Goal: Navigation & Orientation: Find specific page/section

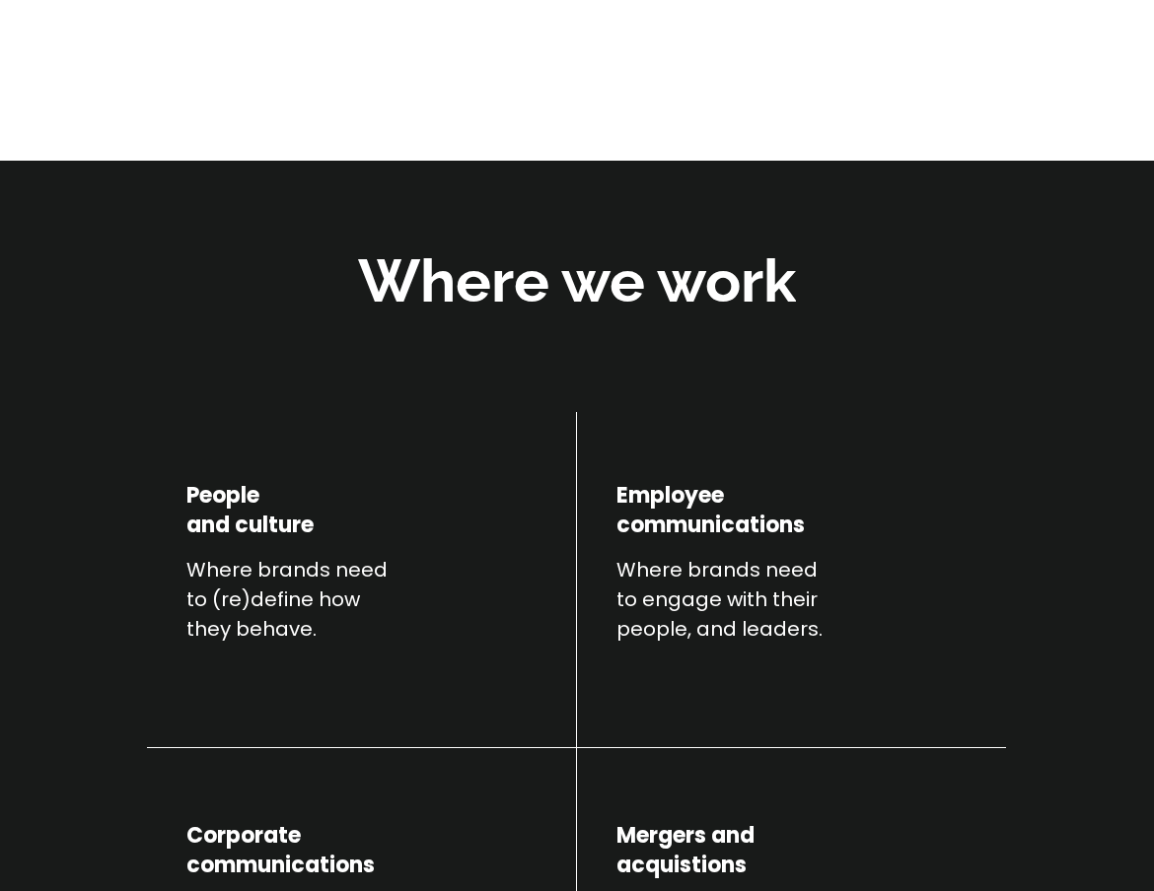
scroll to position [828, 0]
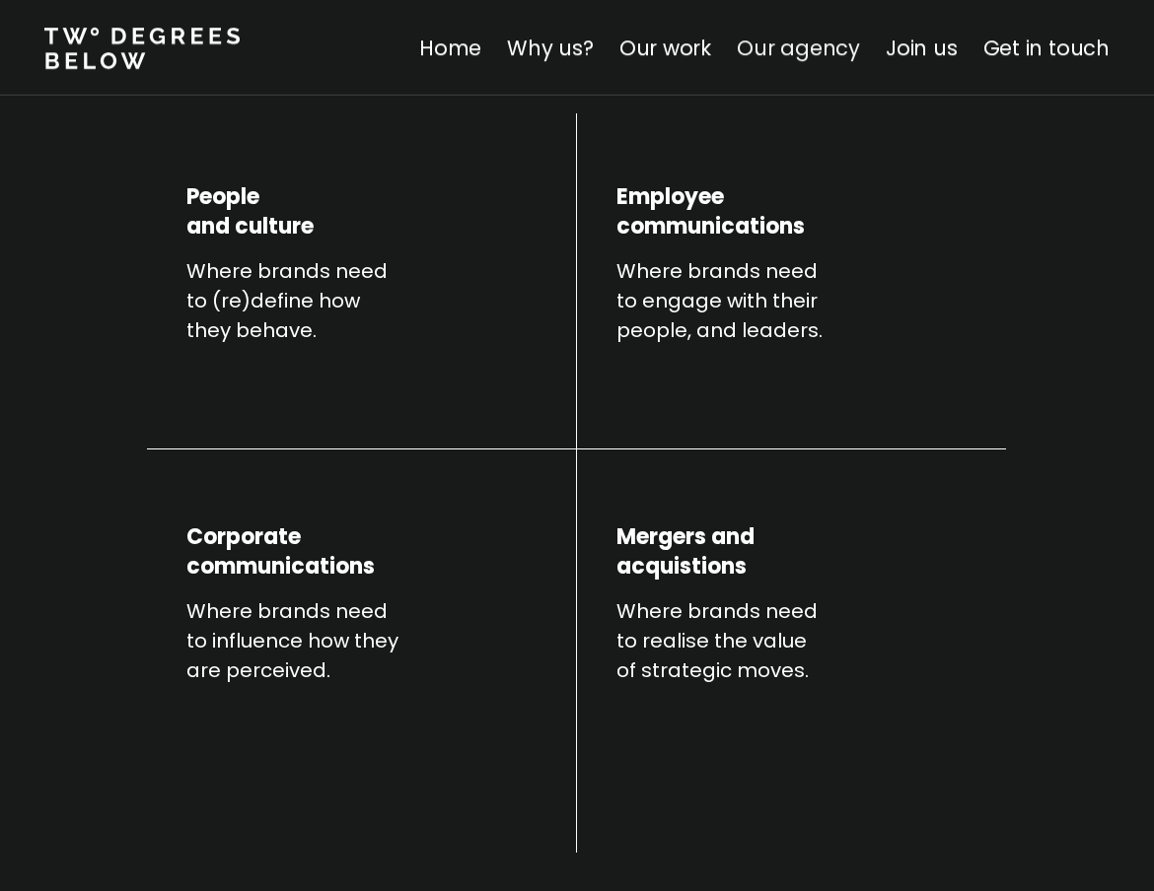
click at [778, 43] on link "Our agency" at bounding box center [797, 48] width 123 height 29
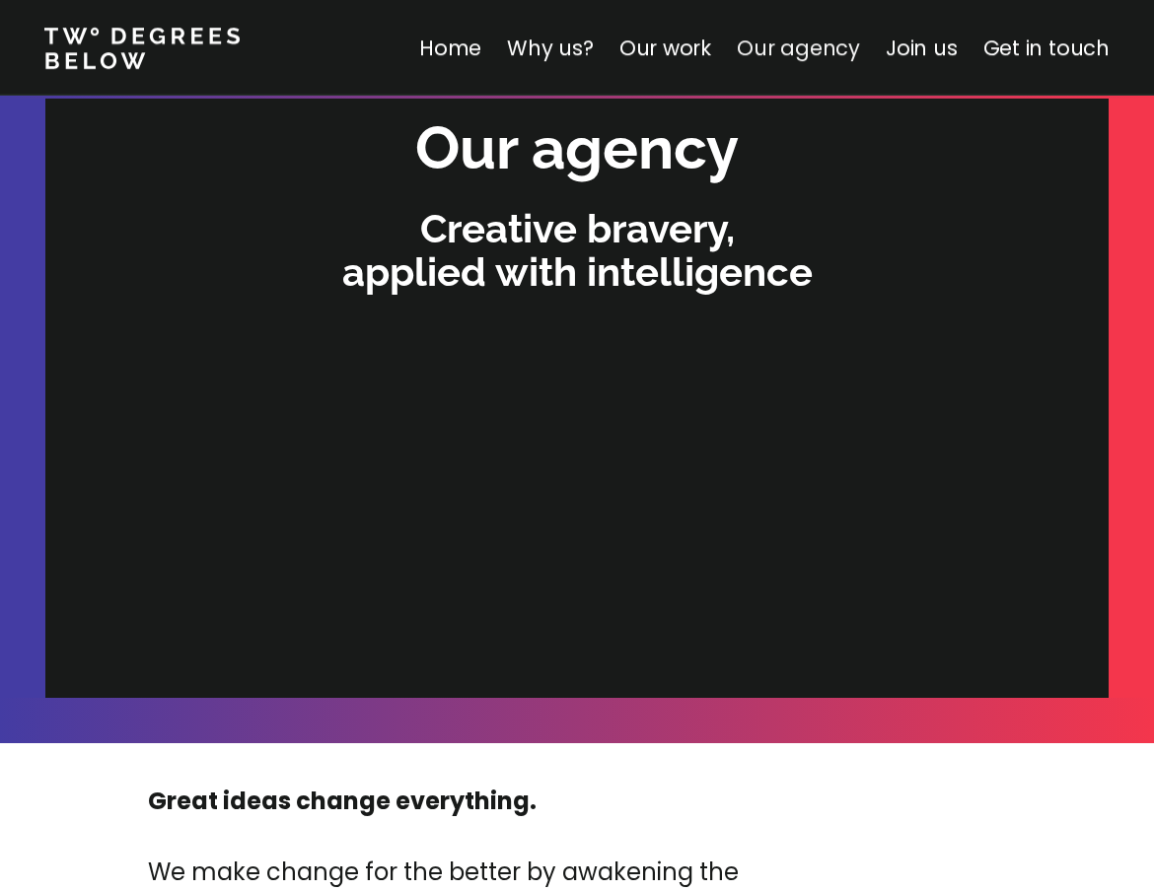
scroll to position [6022, 0]
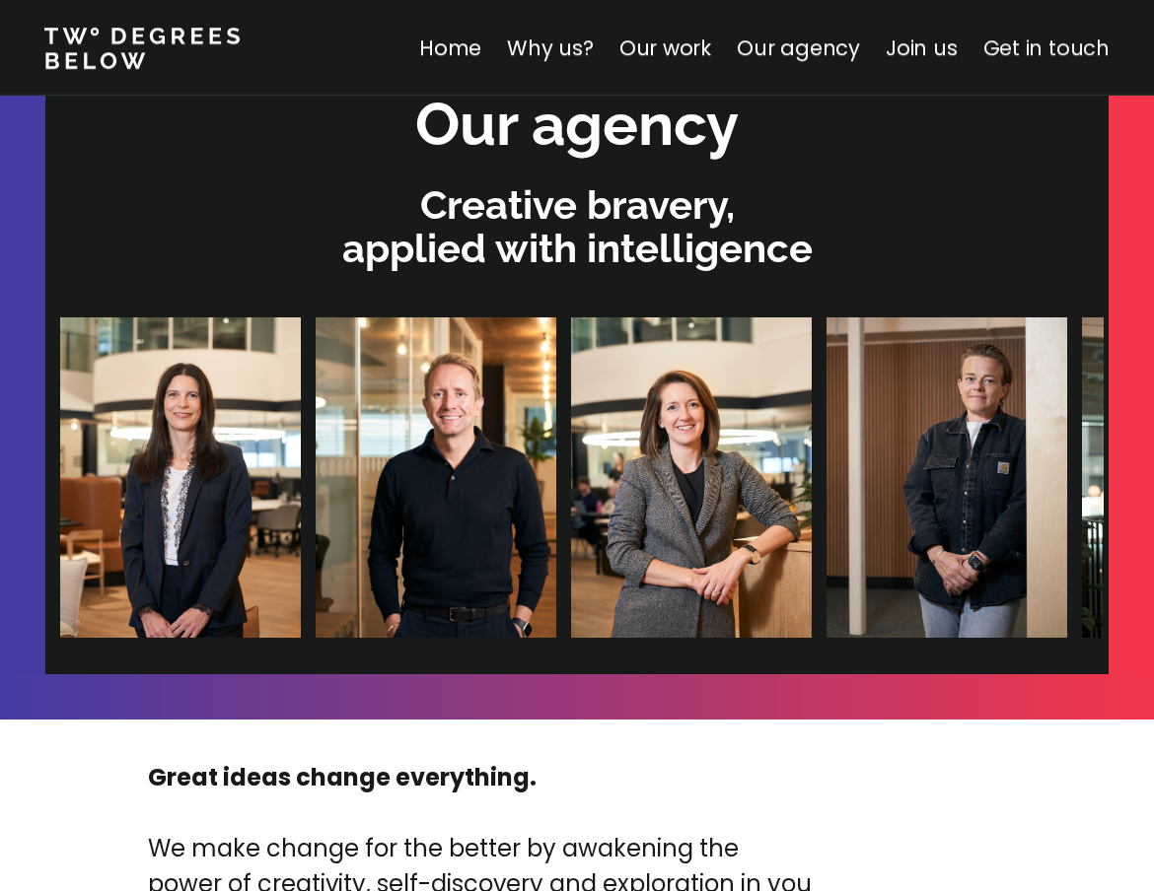
click at [824, 50] on link "Get in touch" at bounding box center [1046, 48] width 126 height 29
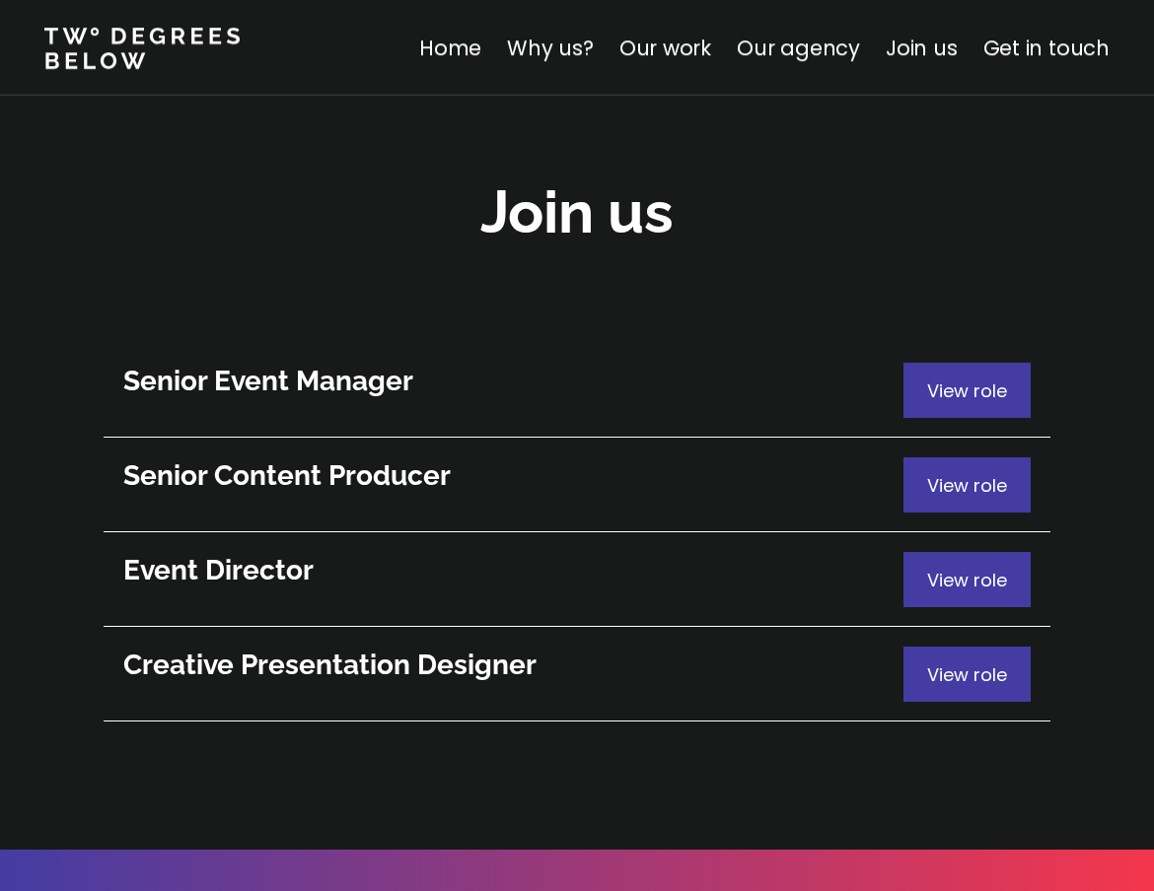
scroll to position [10690, 0]
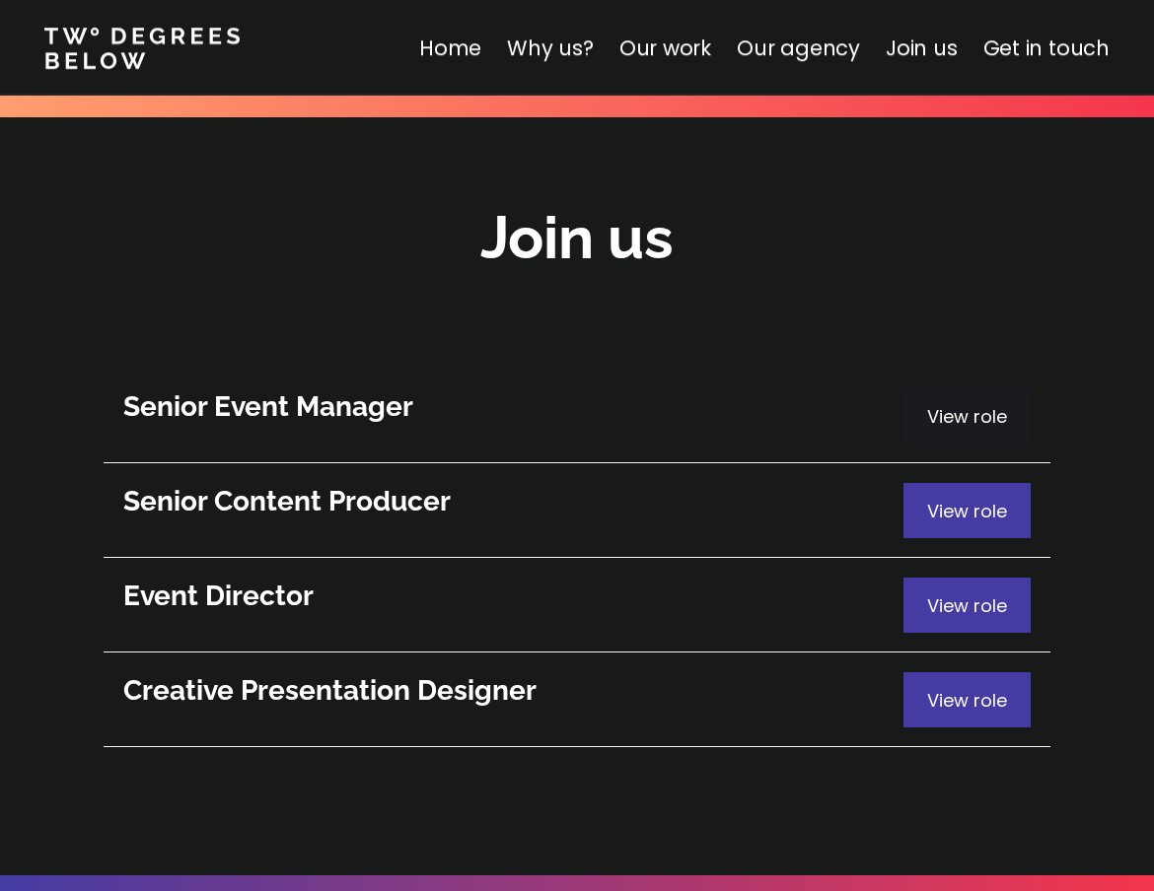
click at [824, 404] on span "View role" at bounding box center [967, 416] width 80 height 25
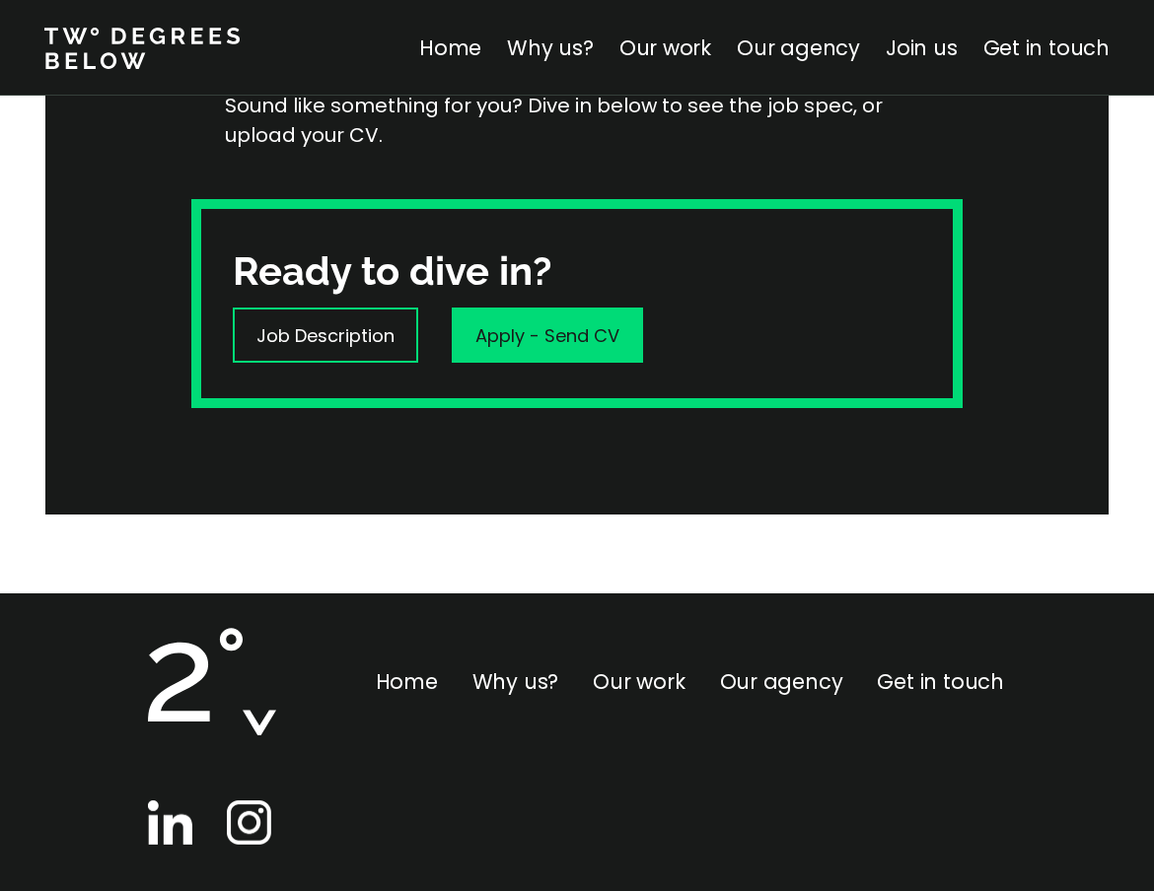
scroll to position [599, 0]
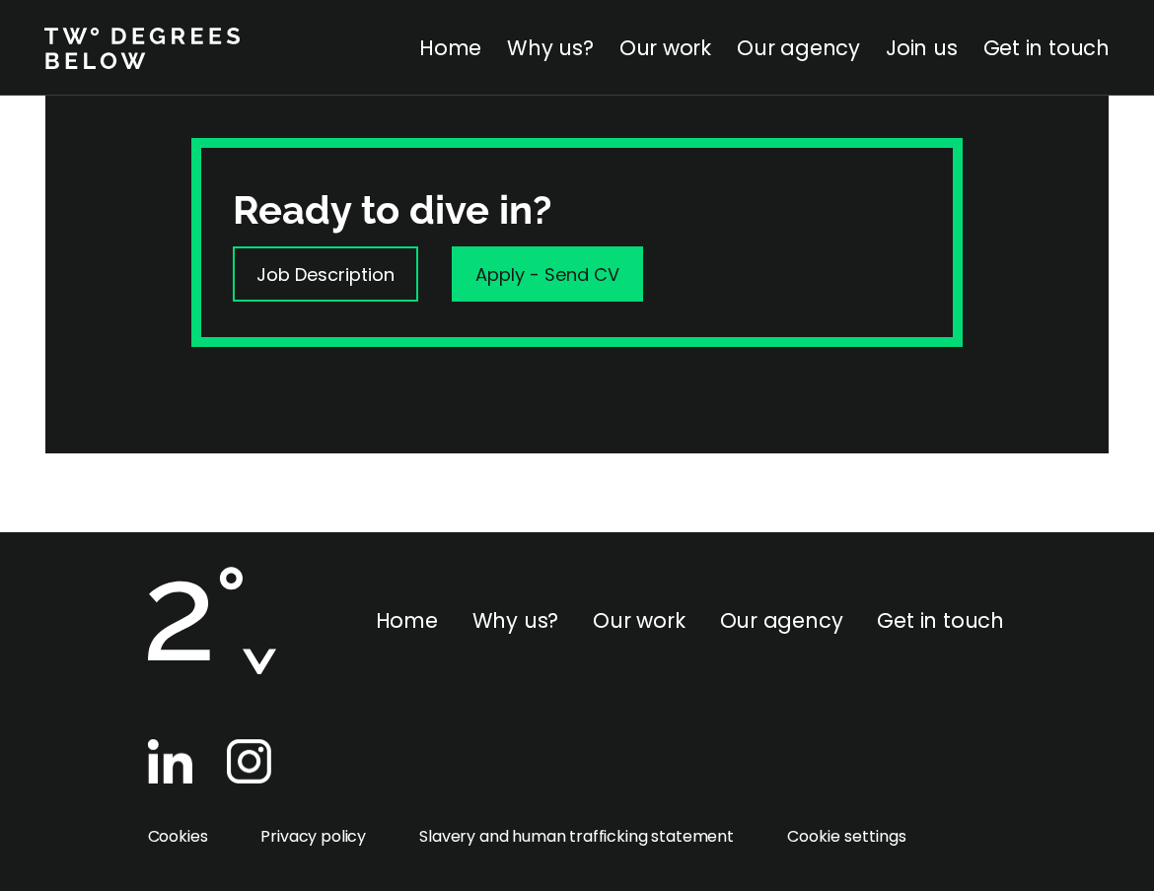
click at [458, 29] on nav "Home Why us? Our work Our agency Join us Get in touch" at bounding box center [577, 48] width 1154 height 96
click at [464, 44] on link "Home" at bounding box center [450, 48] width 62 height 29
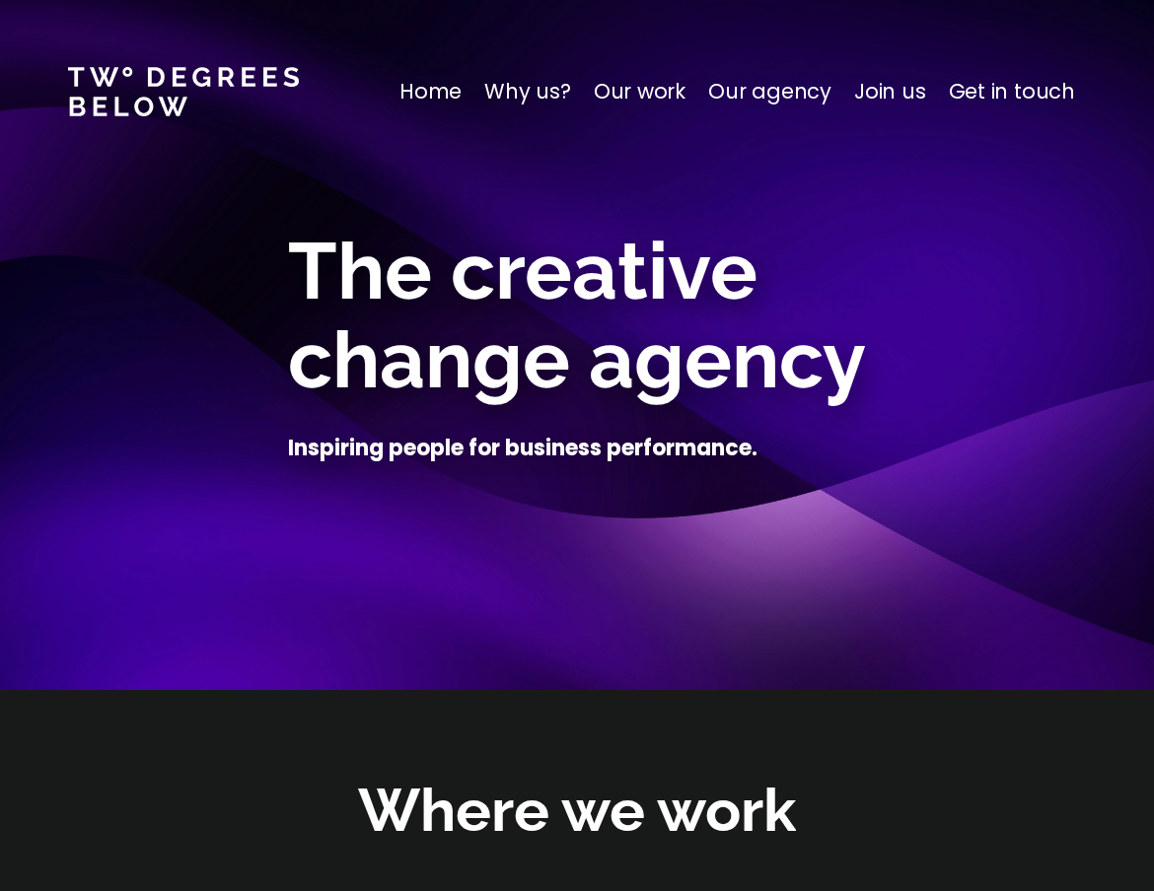
click at [527, 92] on p "Why us?" at bounding box center [527, 92] width 87 height 32
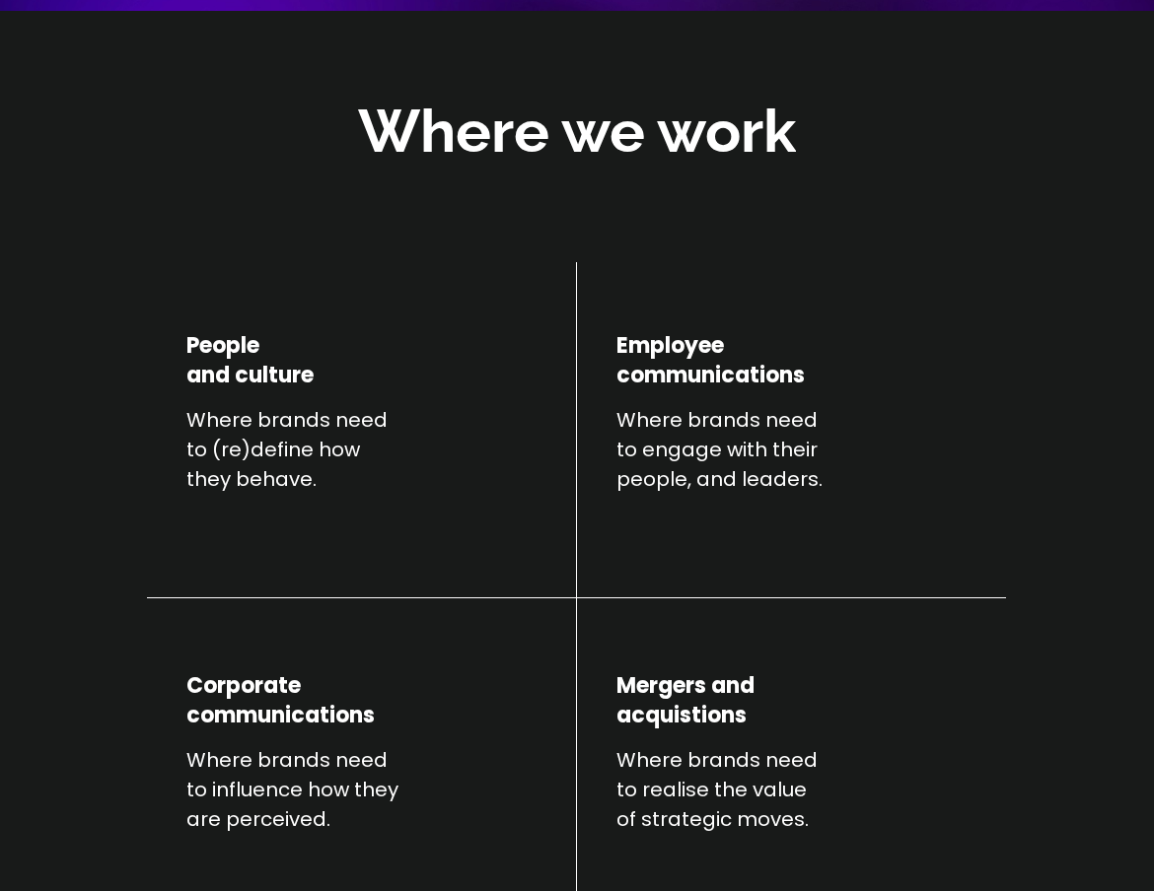
scroll to position [690, 0]
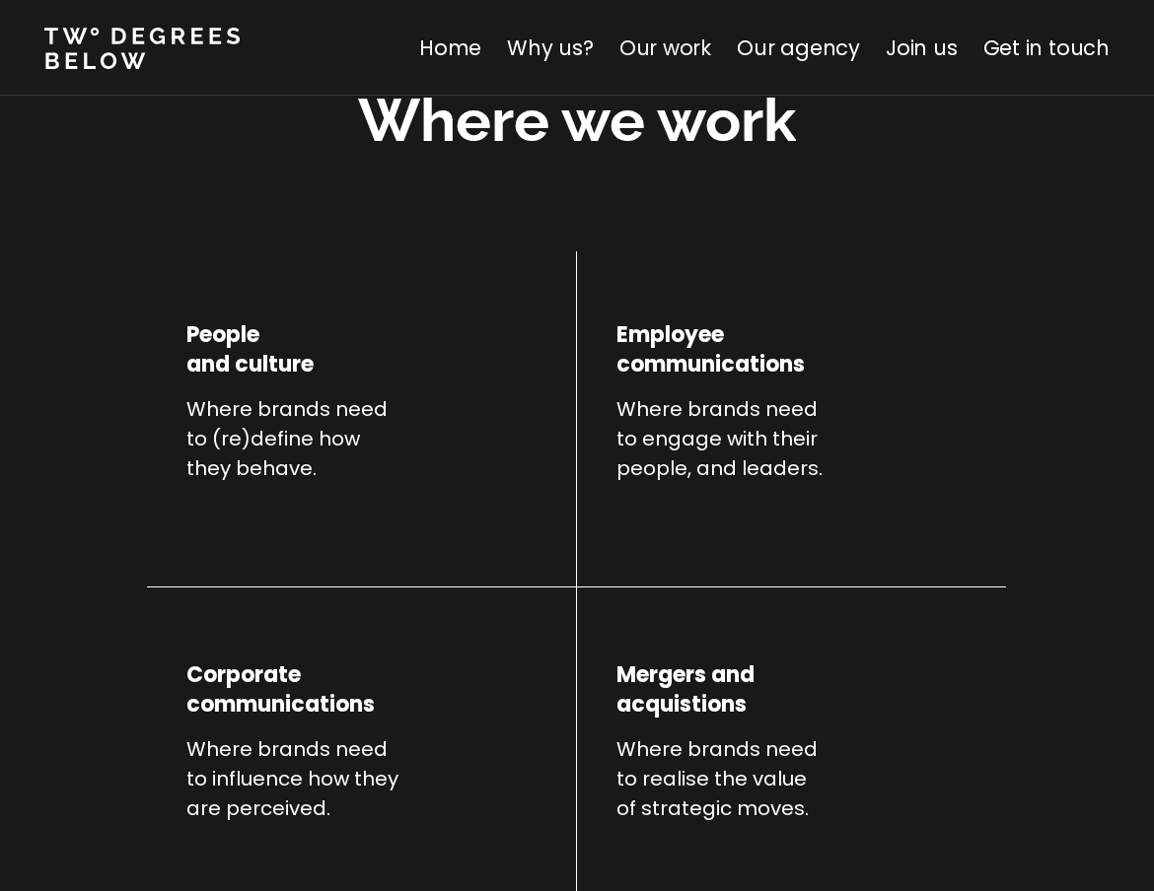
click at [678, 56] on link "Our work" at bounding box center [665, 48] width 92 height 29
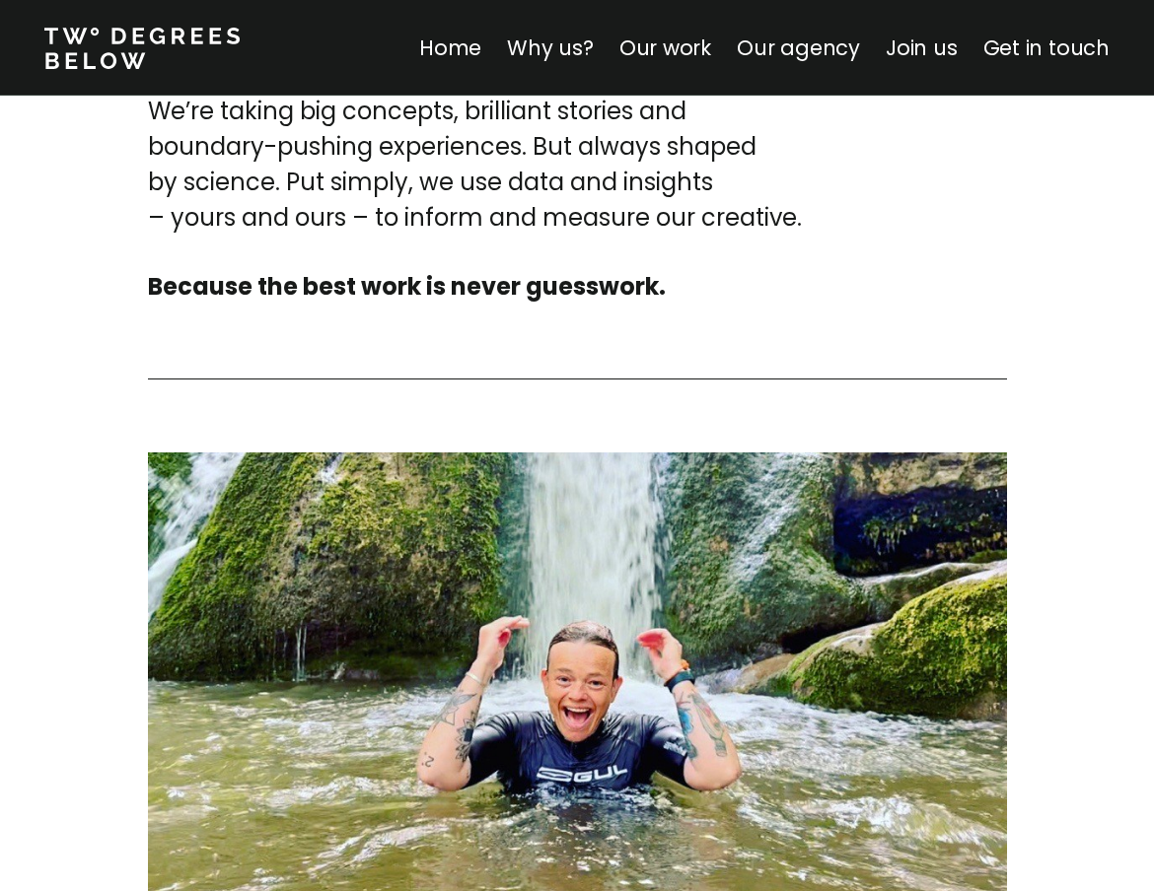
scroll to position [7025, 0]
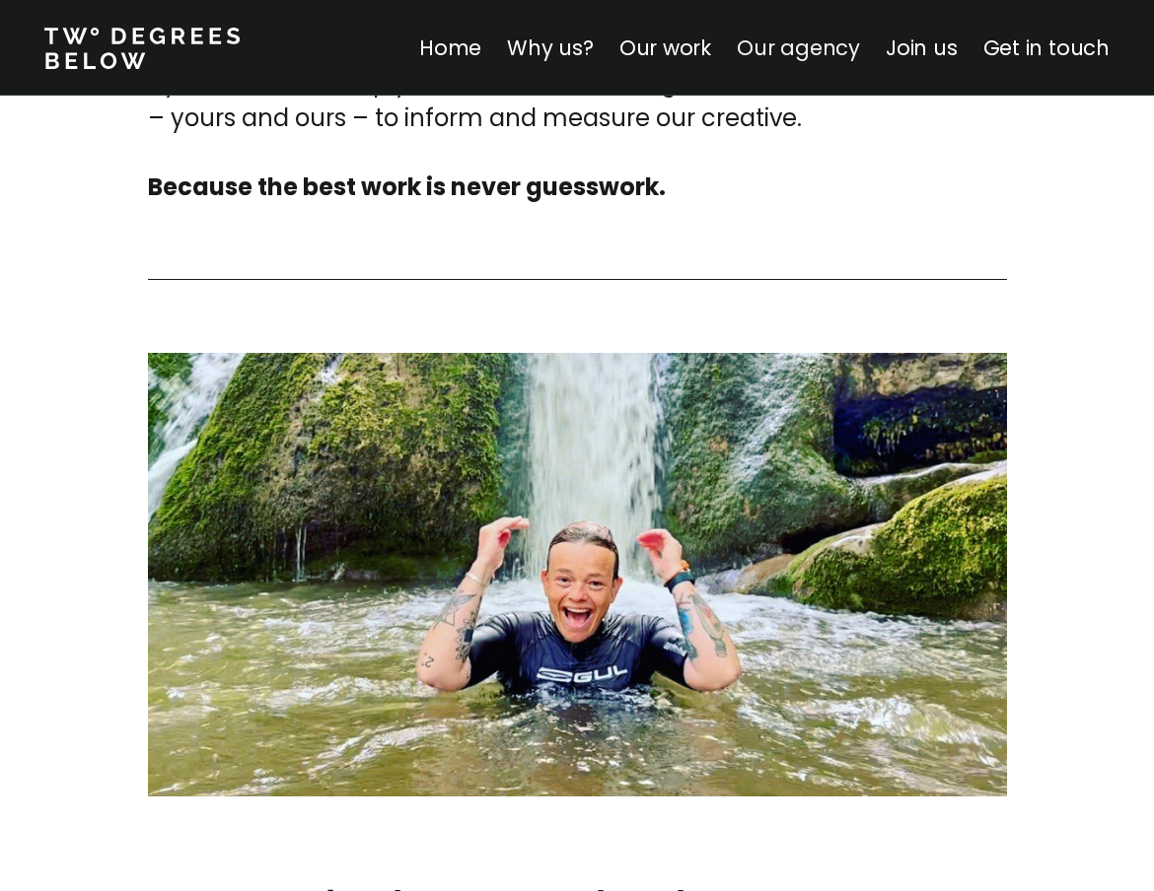
click at [823, 57] on link "Our agency" at bounding box center [797, 48] width 123 height 29
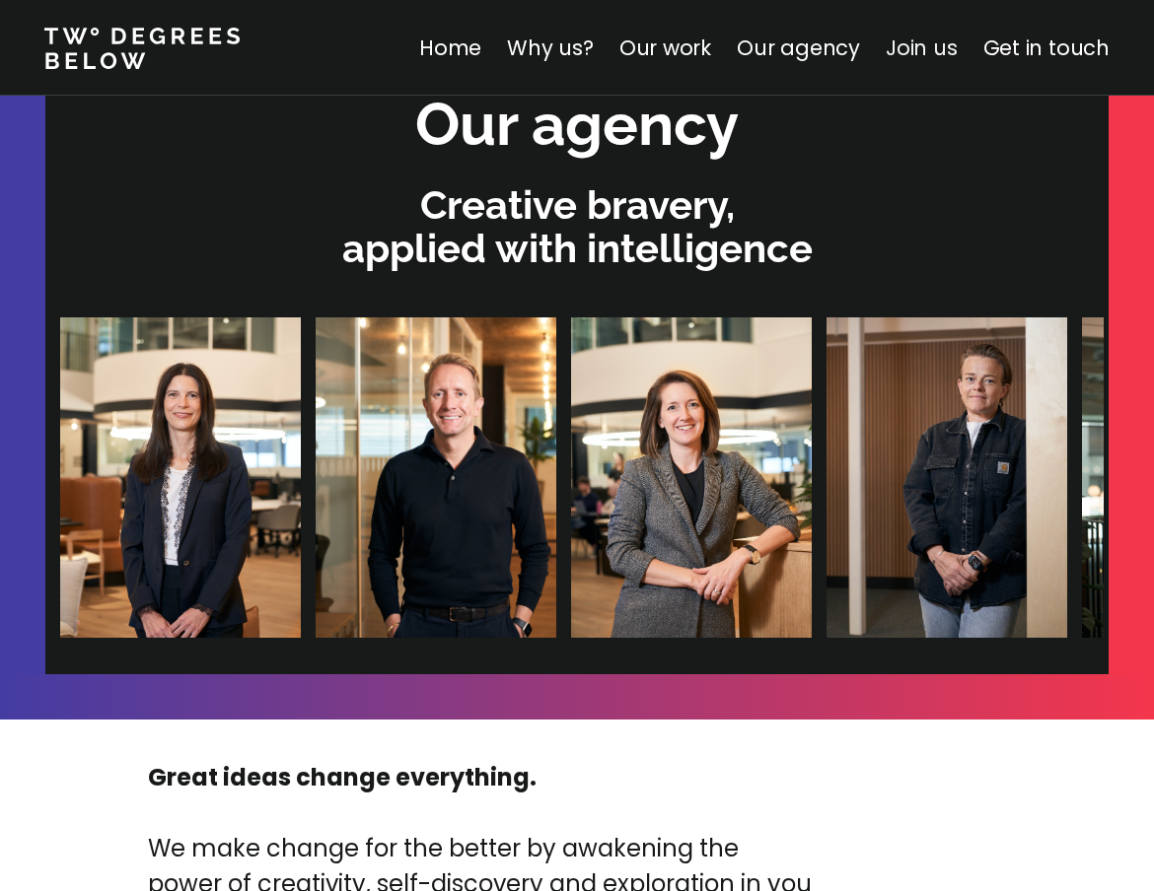
click at [824, 38] on link "Join us" at bounding box center [921, 48] width 72 height 29
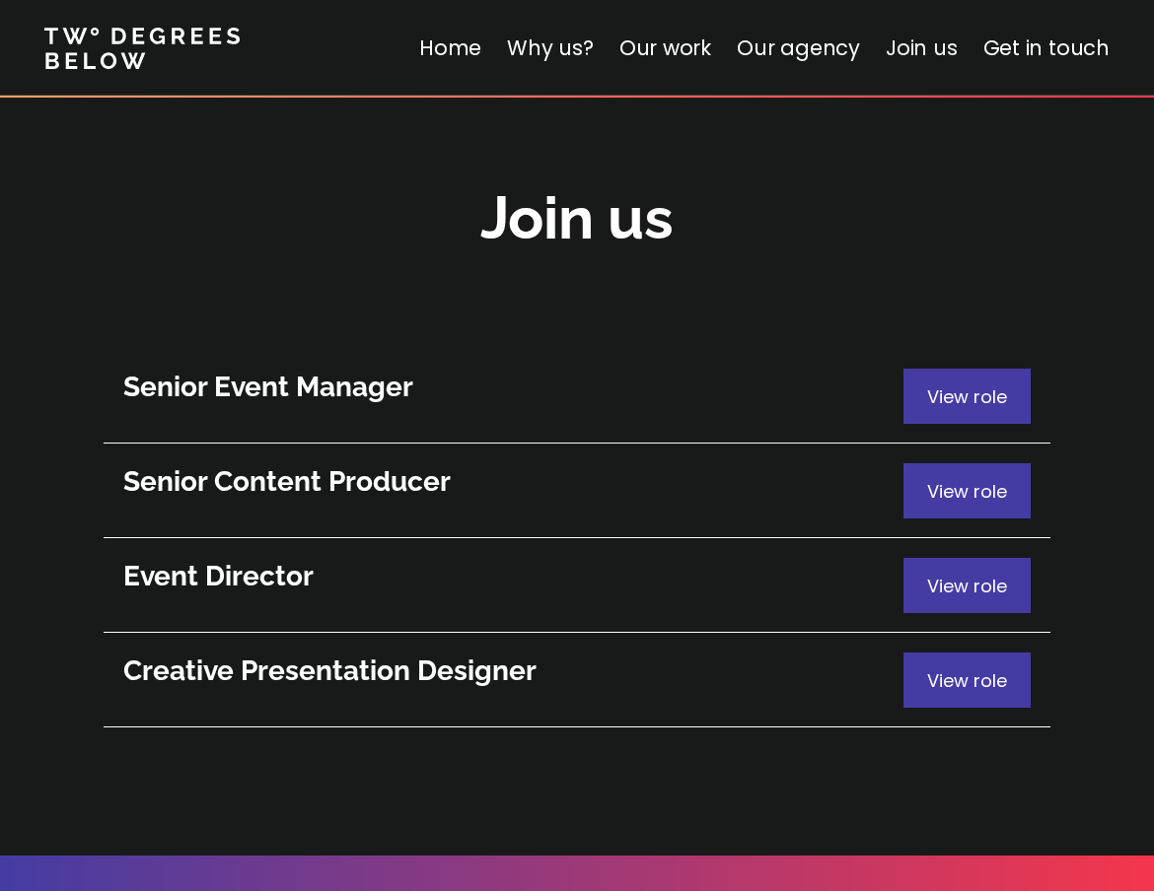
scroll to position [10725, 0]
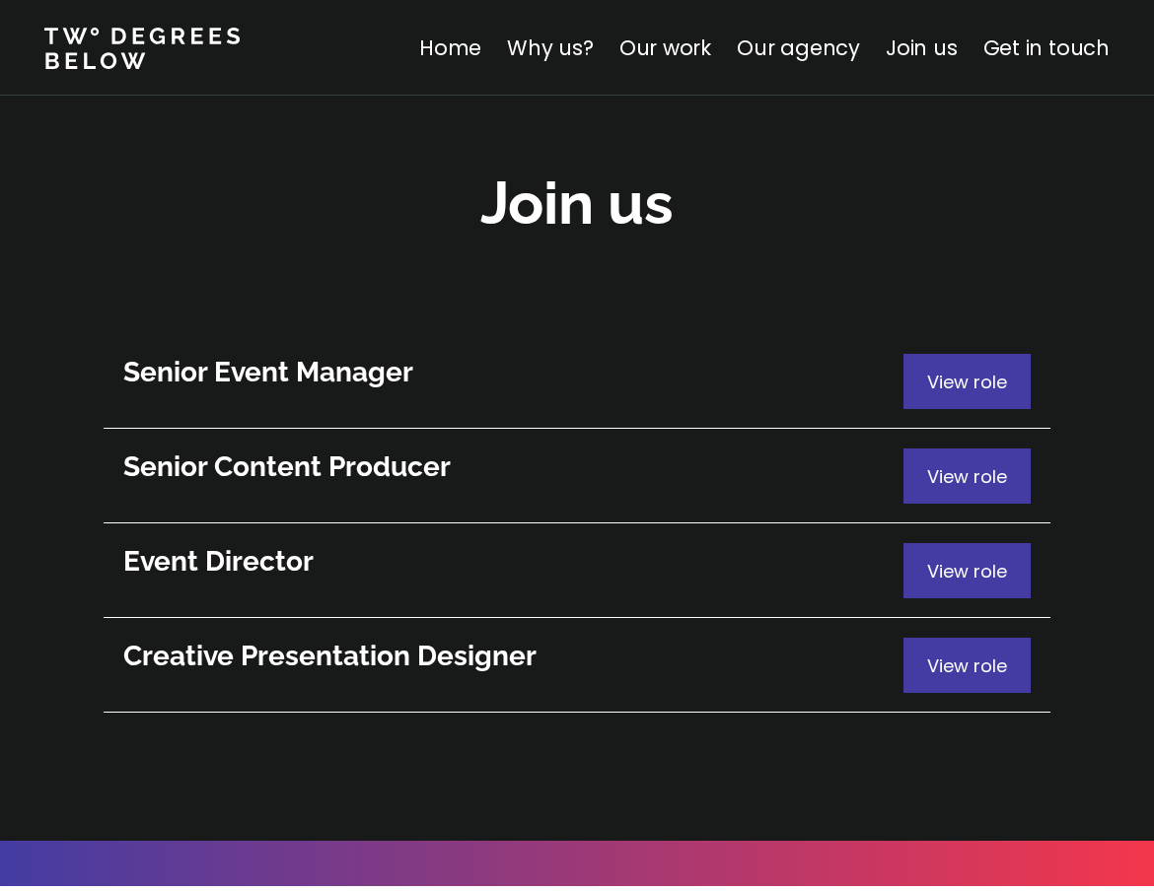
click at [487, 354] on h3 "Senior Event Manager" at bounding box center [513, 372] width 780 height 37
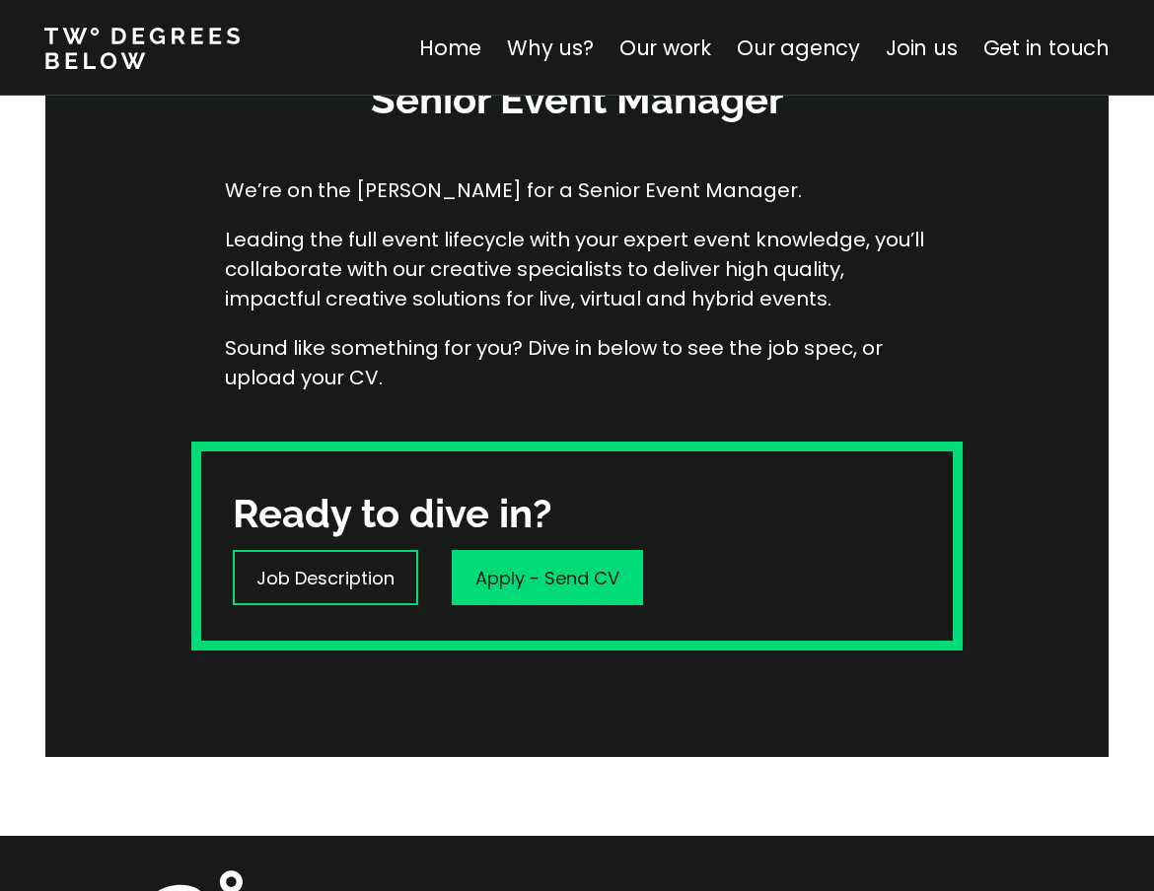
scroll to position [299, 0]
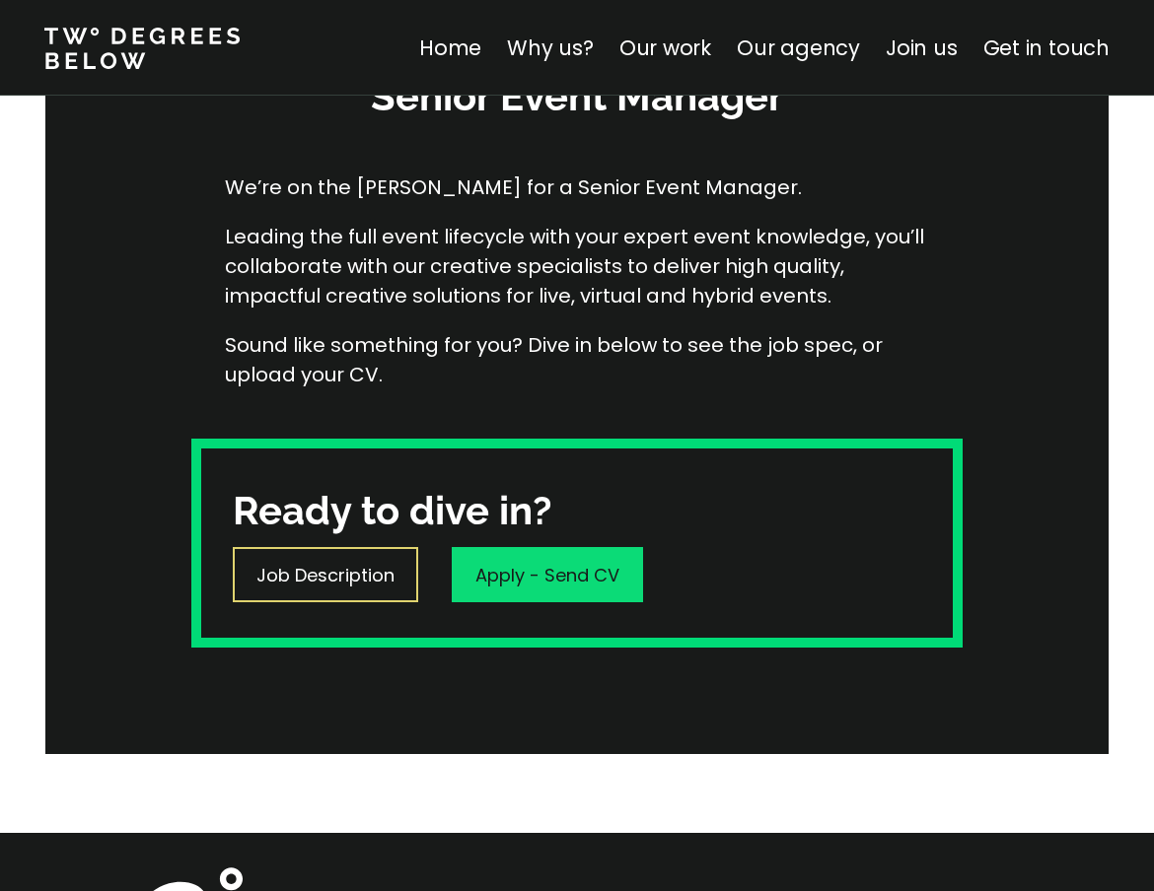
click at [302, 592] on div "Job Description" at bounding box center [325, 574] width 185 height 55
